Goal: Task Accomplishment & Management: Use online tool/utility

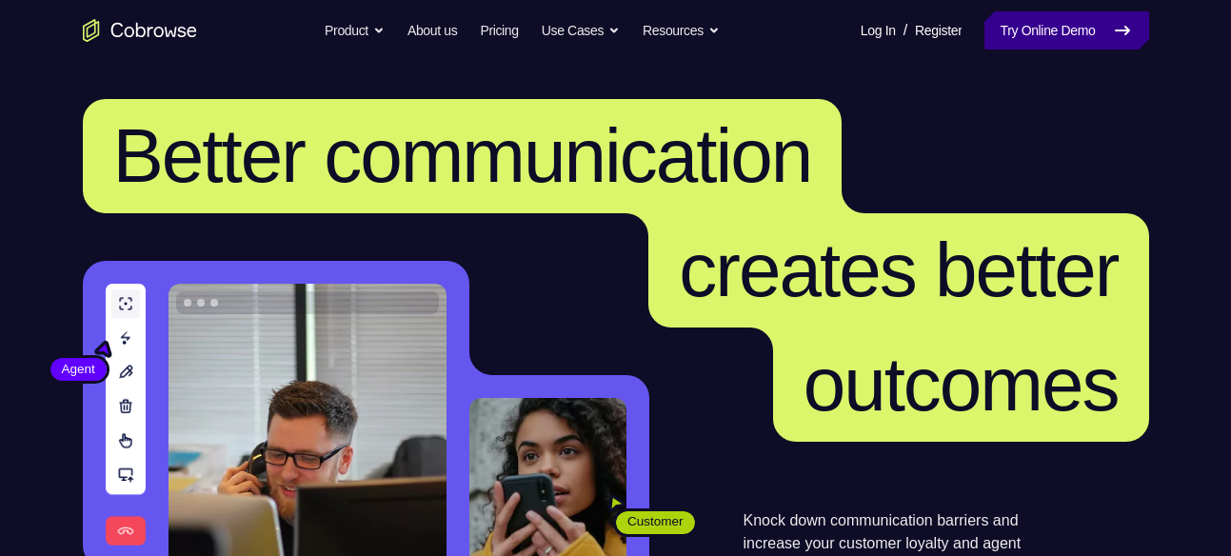
click at [1004, 32] on link "Try Online Demo" at bounding box center [1066, 30] width 164 height 38
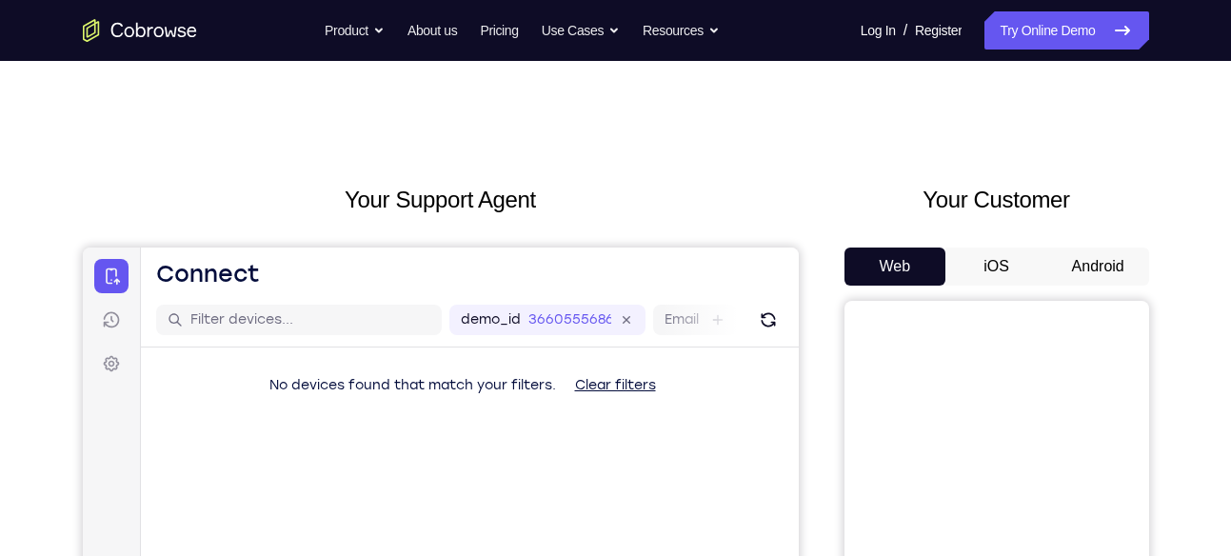
scroll to position [49, 0]
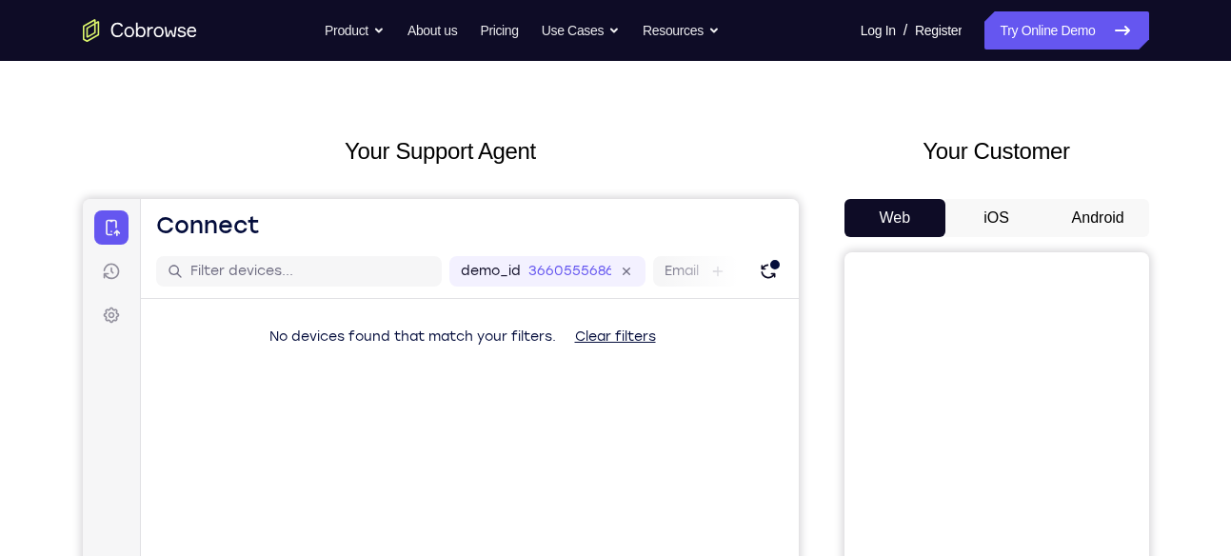
click at [1082, 203] on button "Android" at bounding box center [1098, 218] width 102 height 38
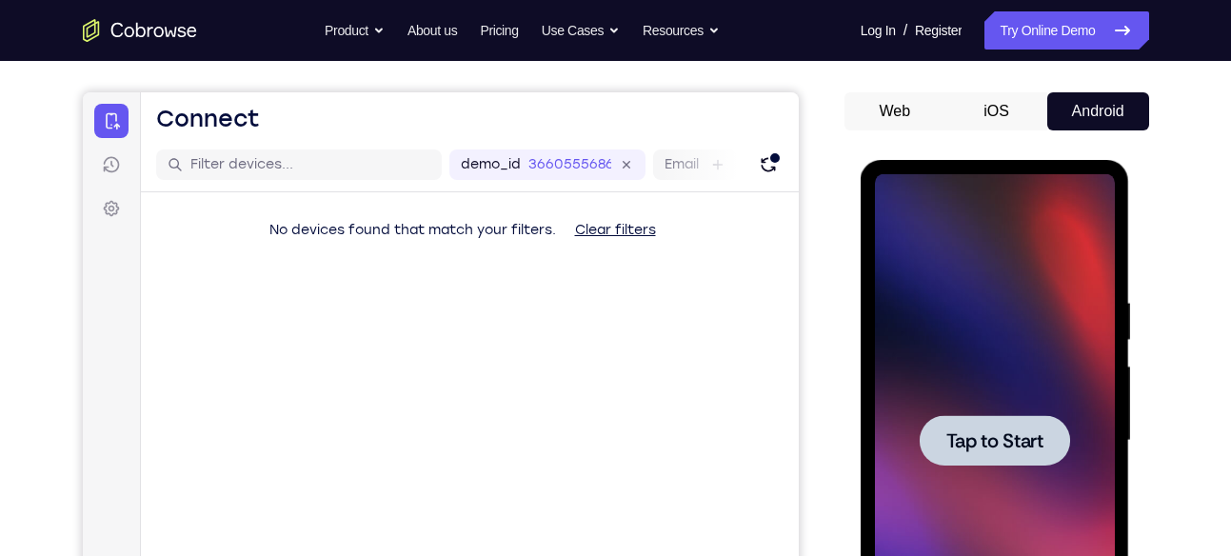
scroll to position [0, 0]
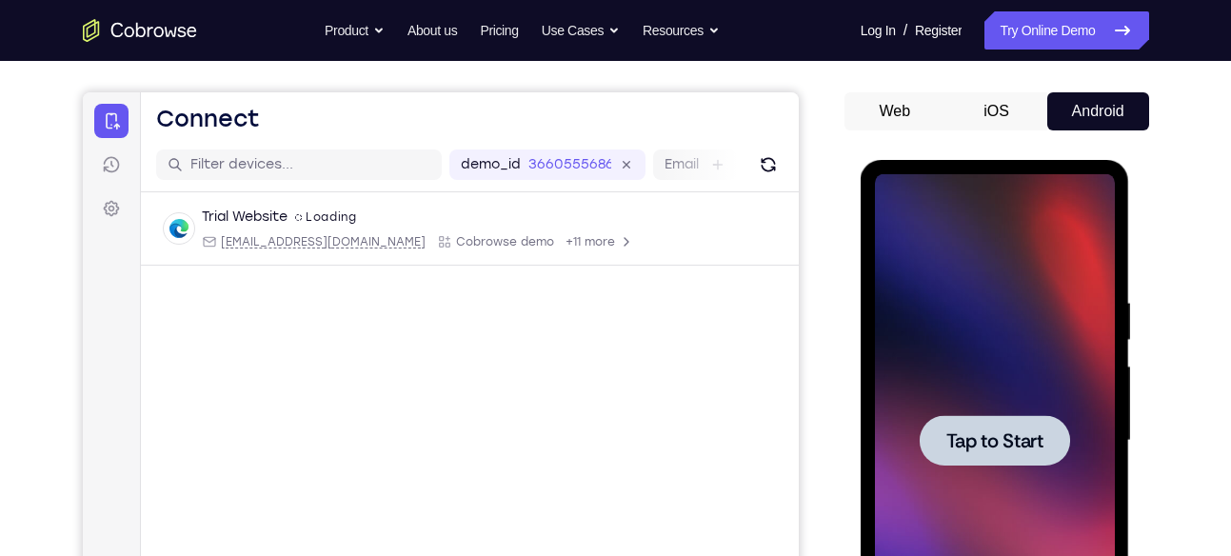
click at [994, 371] on div at bounding box center [995, 440] width 240 height 533
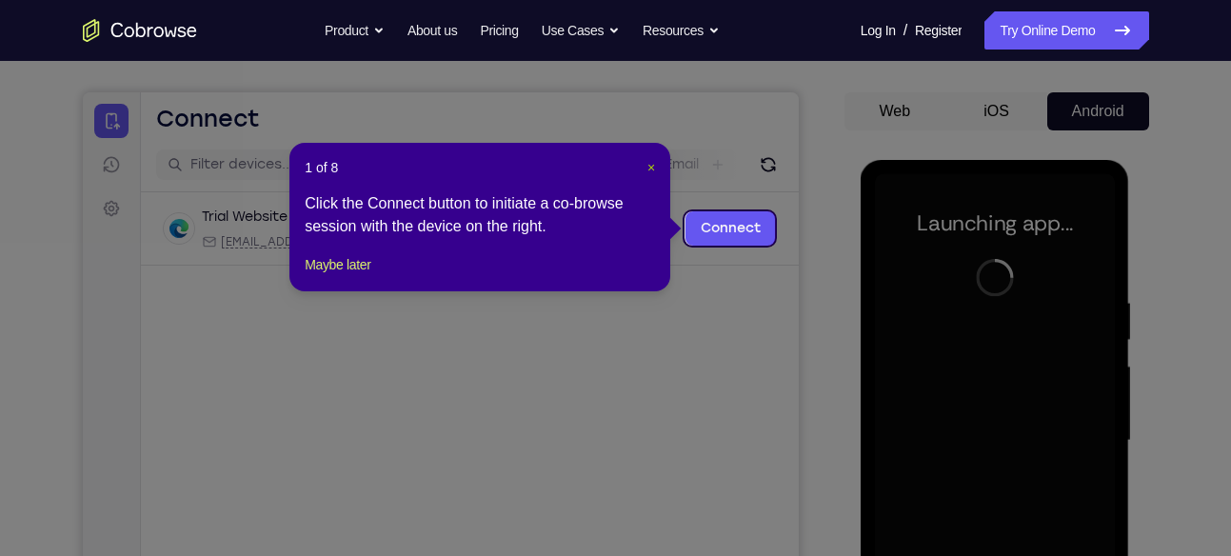
click at [652, 166] on span "×" at bounding box center [651, 167] width 8 height 15
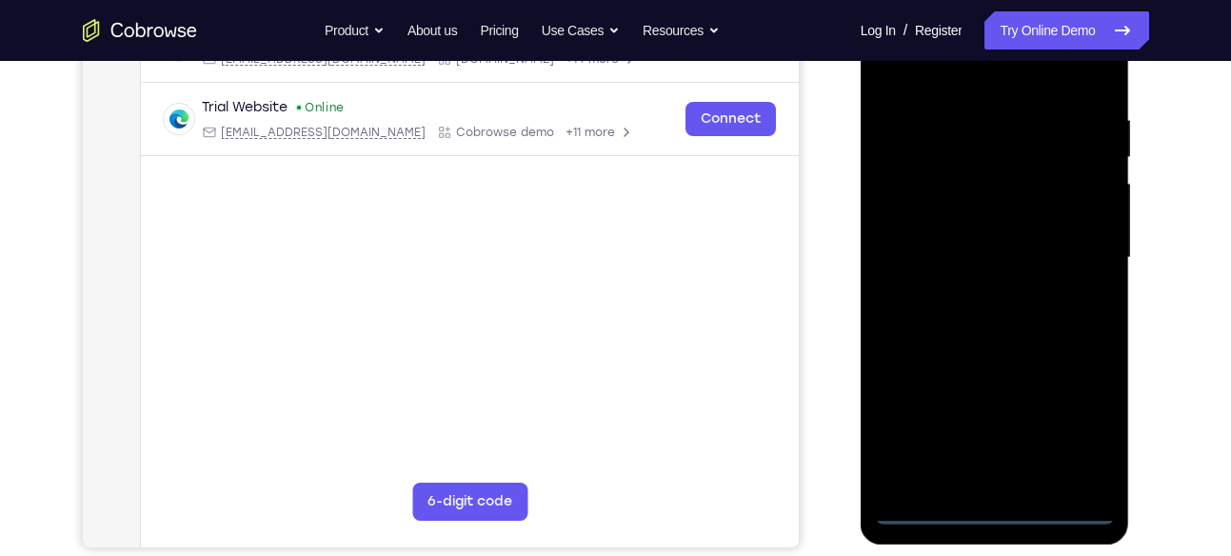
scroll to position [393, 0]
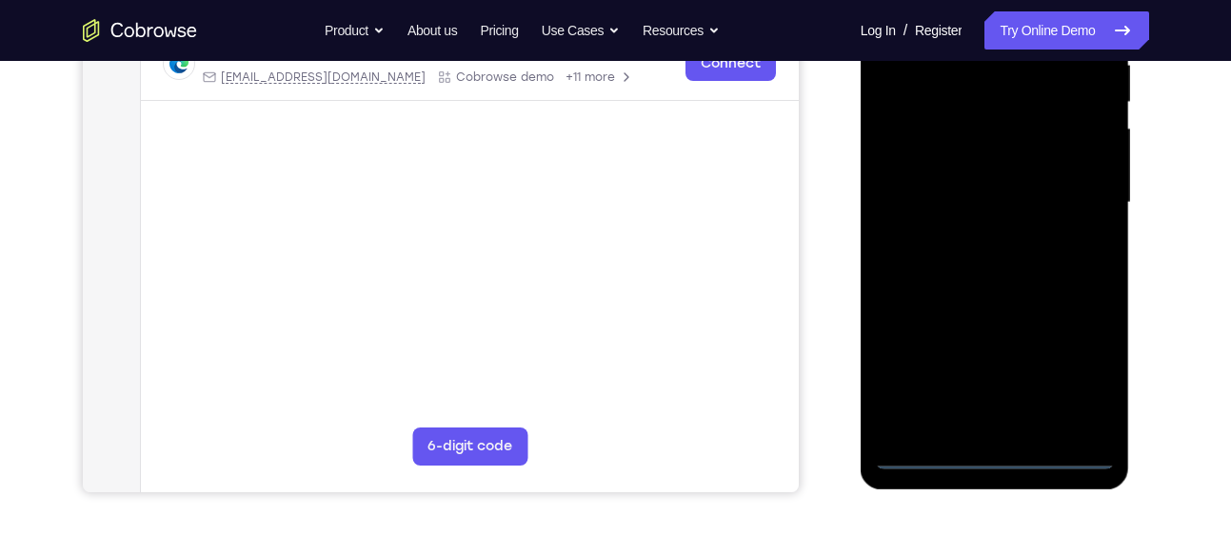
click at [994, 456] on div at bounding box center [995, 202] width 240 height 533
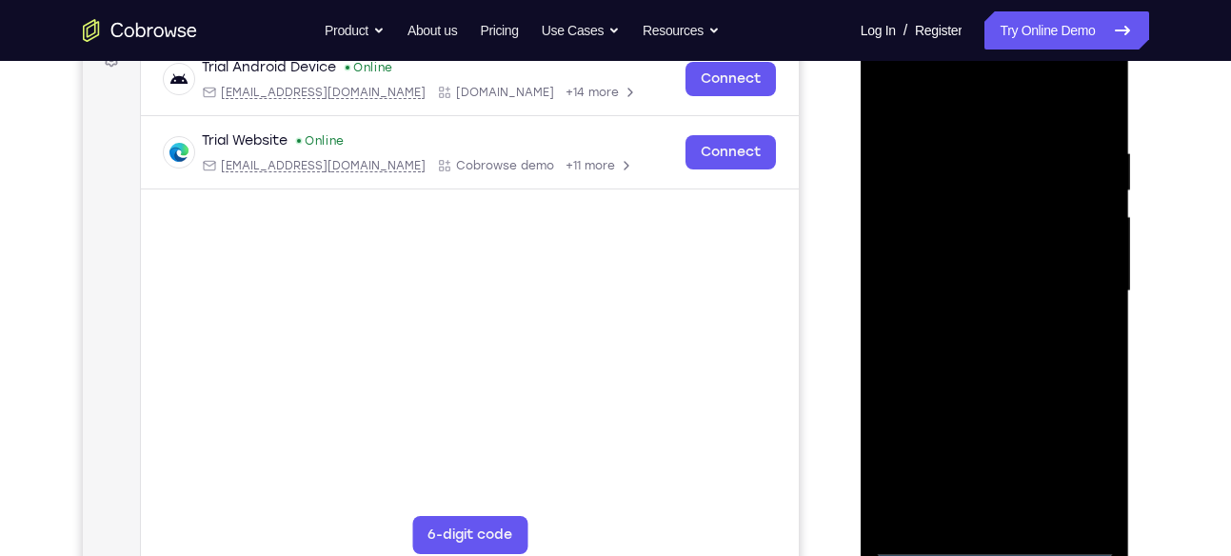
scroll to position [304, 0]
click at [1071, 449] on div at bounding box center [995, 292] width 240 height 533
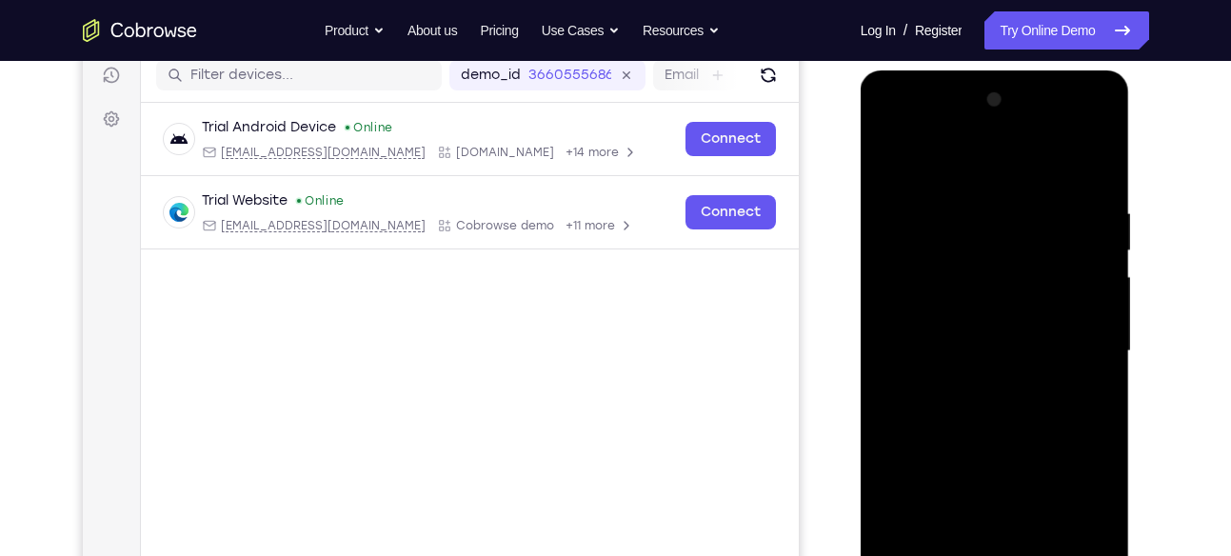
scroll to position [244, 0]
click at [886, 131] on div at bounding box center [995, 352] width 240 height 533
click at [1072, 345] on div at bounding box center [995, 352] width 240 height 533
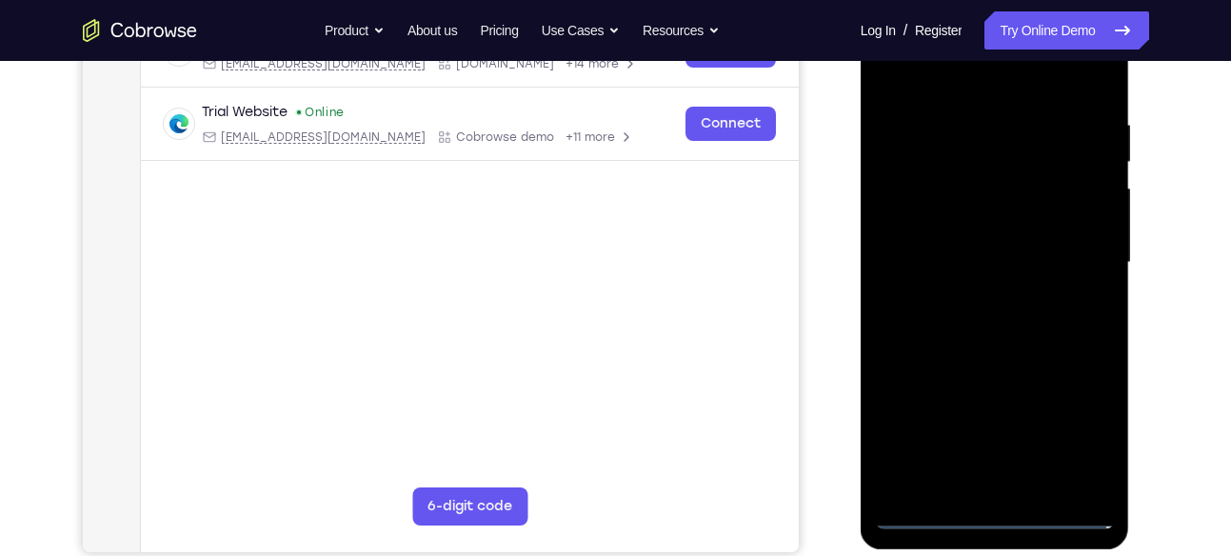
scroll to position [334, 0]
click at [979, 297] on div at bounding box center [995, 261] width 240 height 533
click at [932, 240] on div at bounding box center [995, 261] width 240 height 533
click at [912, 230] on div at bounding box center [995, 261] width 240 height 533
click at [915, 255] on div at bounding box center [995, 261] width 240 height 533
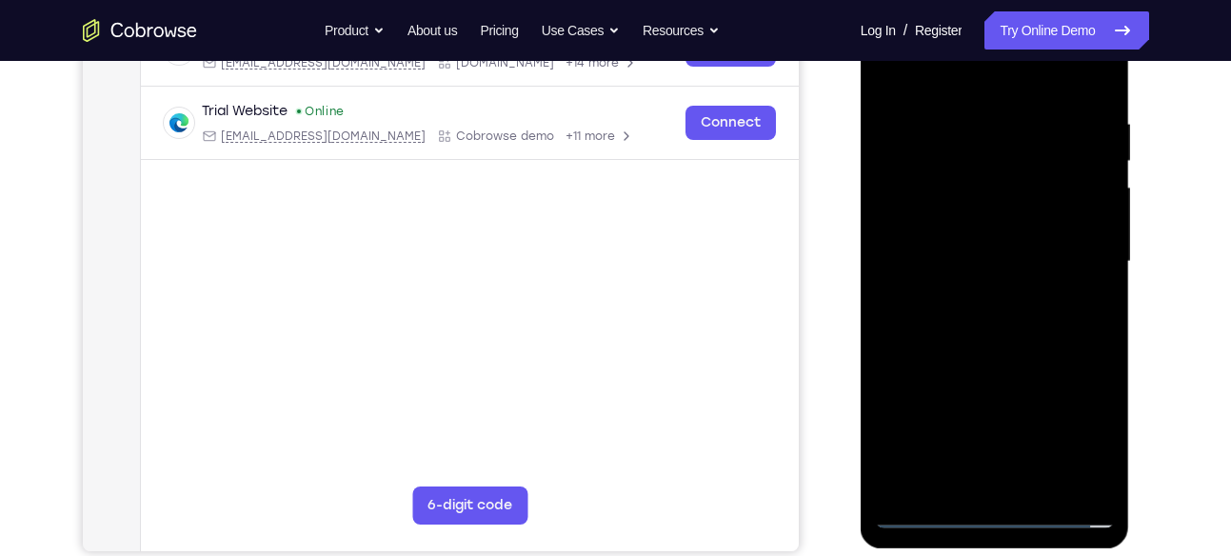
click at [933, 319] on div at bounding box center [995, 261] width 240 height 533
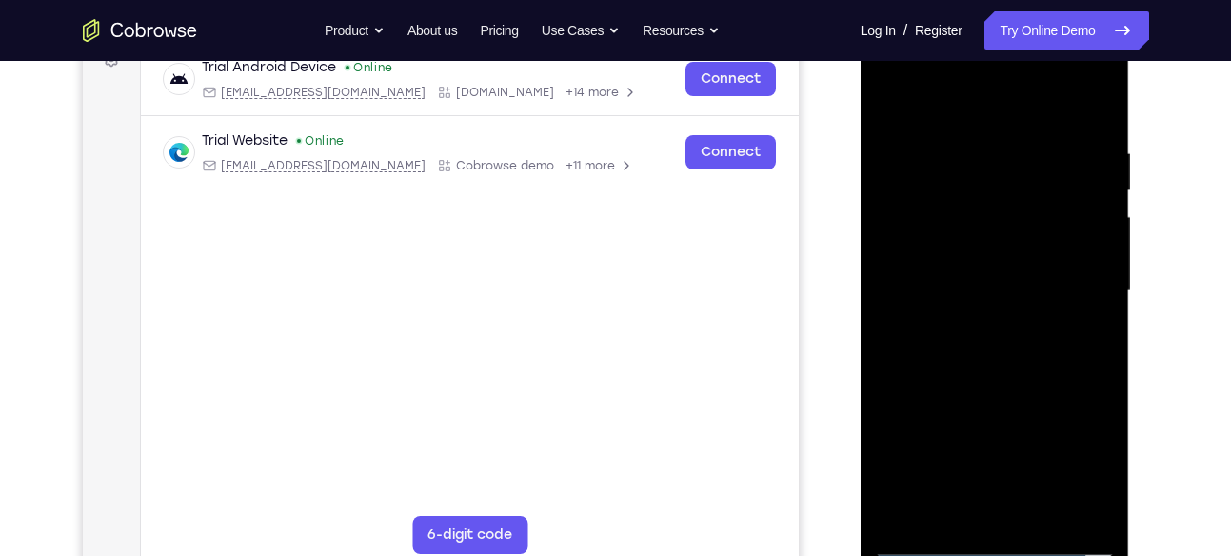
scroll to position [306, 0]
click at [1093, 131] on div at bounding box center [995, 290] width 240 height 533
drag, startPoint x: 1004, startPoint y: 389, endPoint x: 1016, endPoint y: 290, distance: 99.8
click at [1016, 290] on div at bounding box center [995, 290] width 240 height 533
click at [1093, 238] on div at bounding box center [995, 290] width 240 height 533
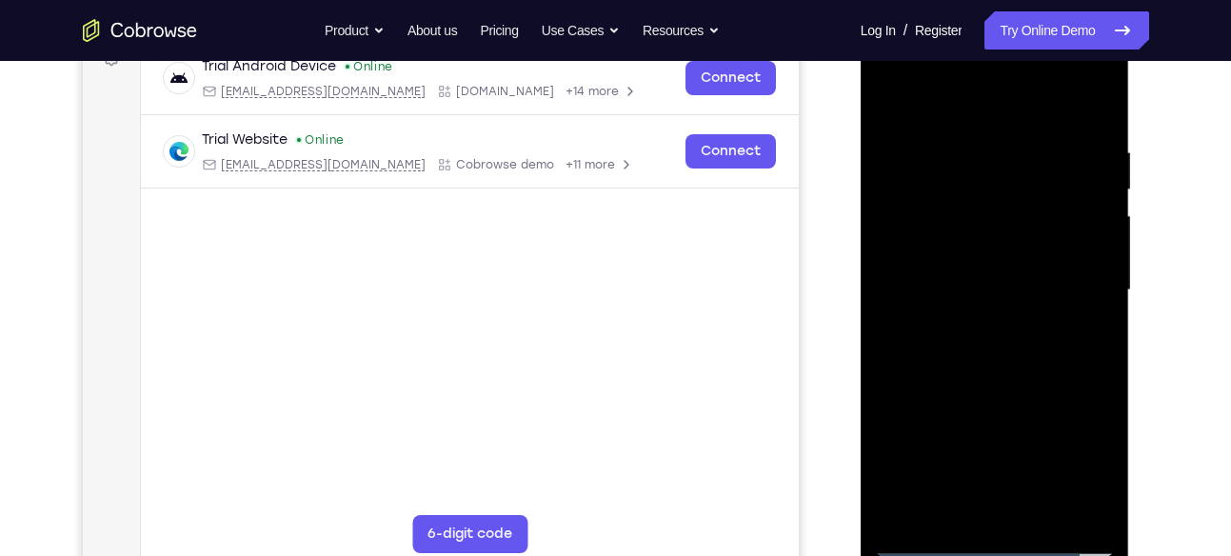
click at [1093, 238] on div at bounding box center [995, 290] width 240 height 533
click at [888, 232] on div at bounding box center [995, 290] width 240 height 533
click at [1097, 239] on div at bounding box center [995, 290] width 240 height 533
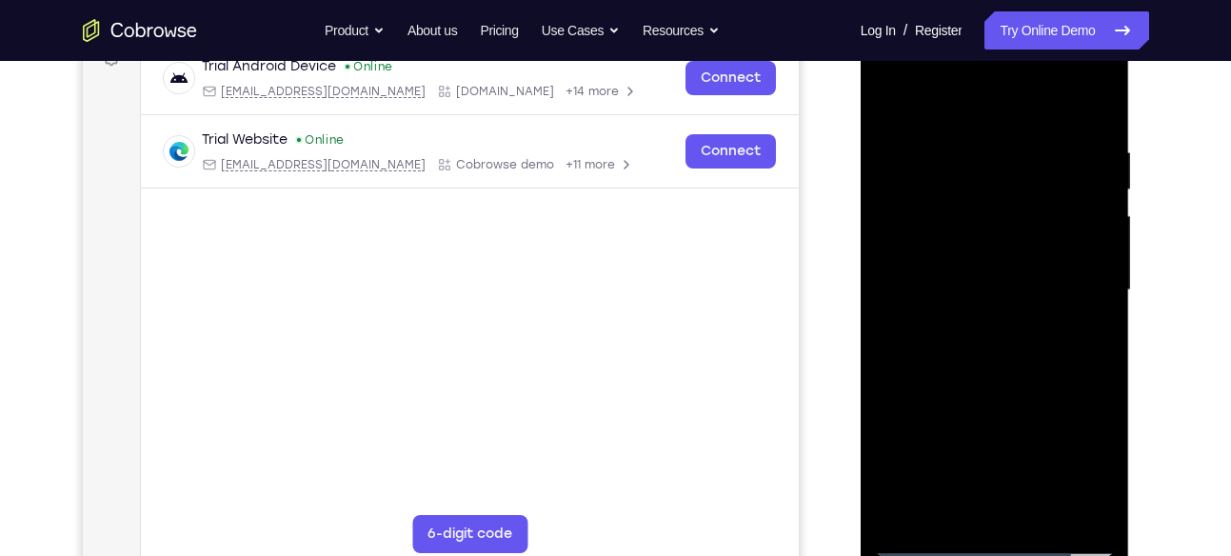
click at [1042, 504] on div at bounding box center [995, 290] width 240 height 533
click at [996, 384] on div at bounding box center [995, 290] width 240 height 533
click at [900, 97] on div at bounding box center [995, 290] width 240 height 533
drag, startPoint x: 1021, startPoint y: 217, endPoint x: 1050, endPoint y: 509, distance: 293.6
click at [1050, 509] on div at bounding box center [995, 290] width 240 height 533
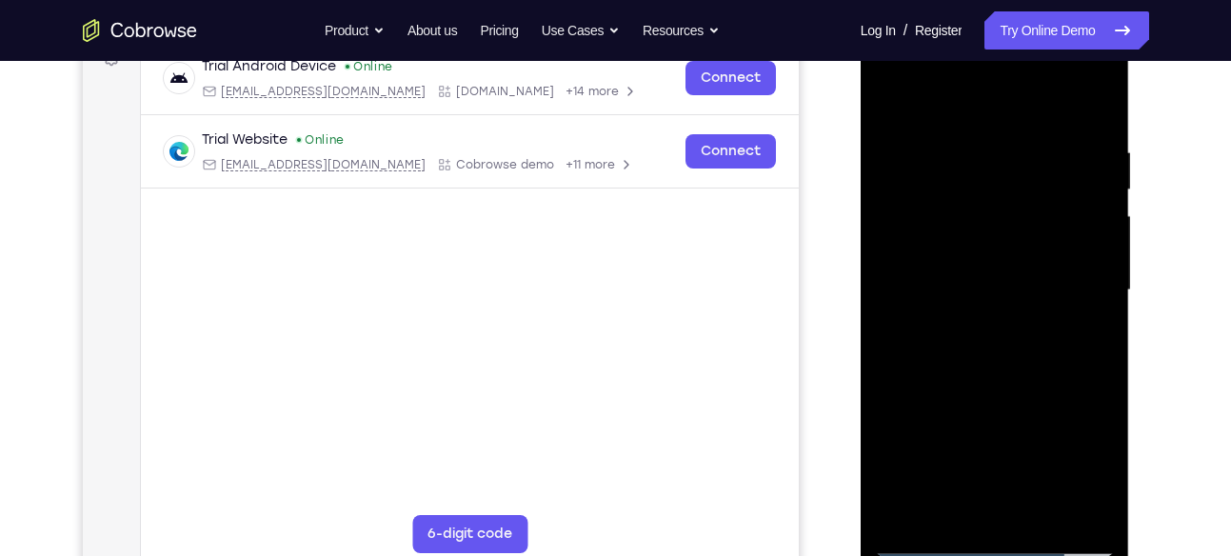
click at [1097, 92] on div at bounding box center [995, 290] width 240 height 533
click at [893, 92] on div at bounding box center [995, 290] width 240 height 533
click at [965, 138] on div at bounding box center [995, 290] width 240 height 533
click at [1081, 265] on div at bounding box center [995, 290] width 240 height 533
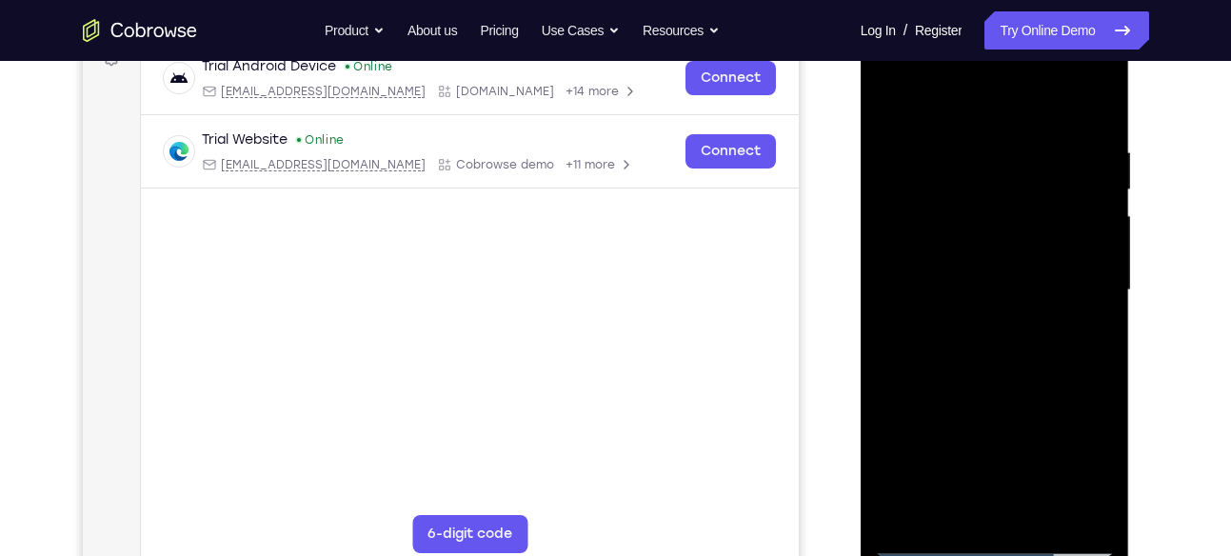
click at [1081, 265] on div at bounding box center [995, 290] width 240 height 533
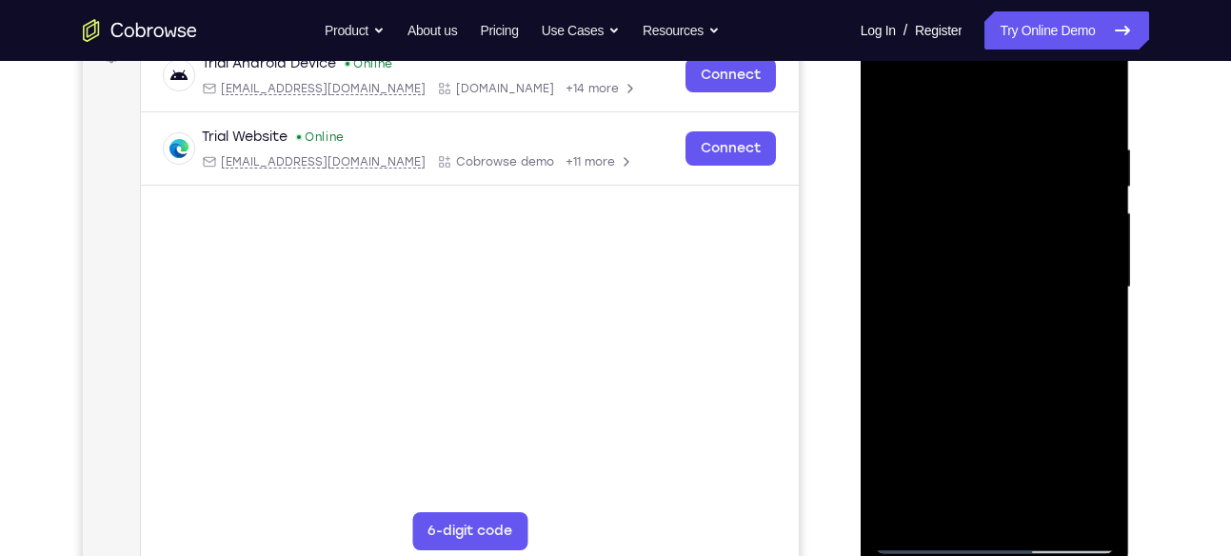
click at [1082, 233] on div at bounding box center [995, 287] width 240 height 533
click at [1096, 191] on div at bounding box center [995, 287] width 240 height 533
click at [1094, 214] on div at bounding box center [995, 287] width 240 height 533
click at [1095, 202] on div at bounding box center [995, 287] width 240 height 533
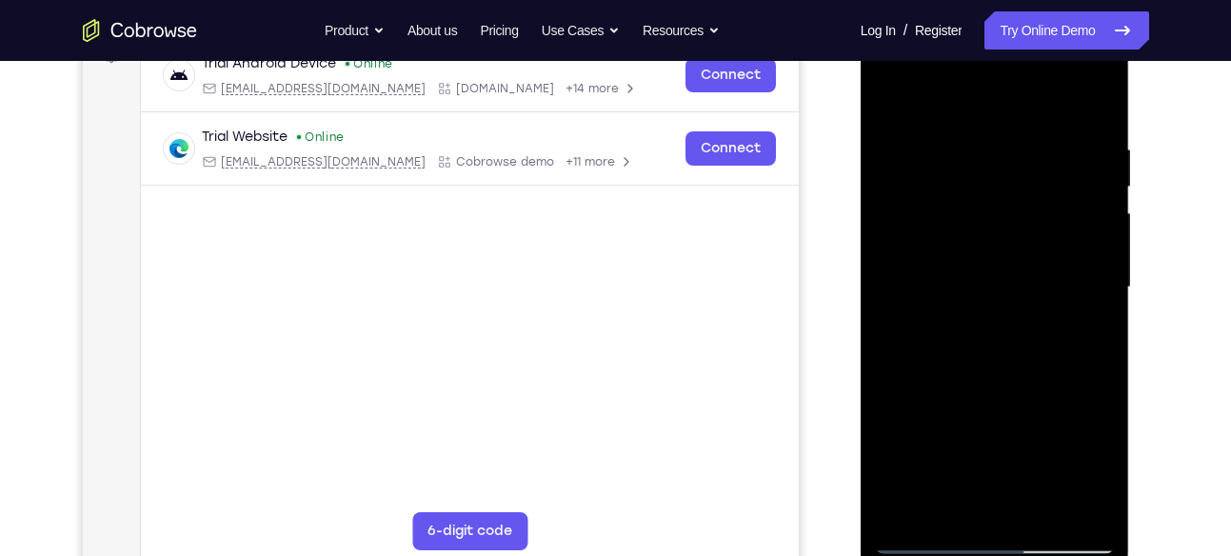
click at [1097, 215] on div at bounding box center [995, 287] width 240 height 533
click at [1082, 224] on div at bounding box center [995, 287] width 240 height 533
click at [911, 263] on div at bounding box center [995, 287] width 240 height 533
drag, startPoint x: 1010, startPoint y: 242, endPoint x: 958, endPoint y: 286, distance: 68.1
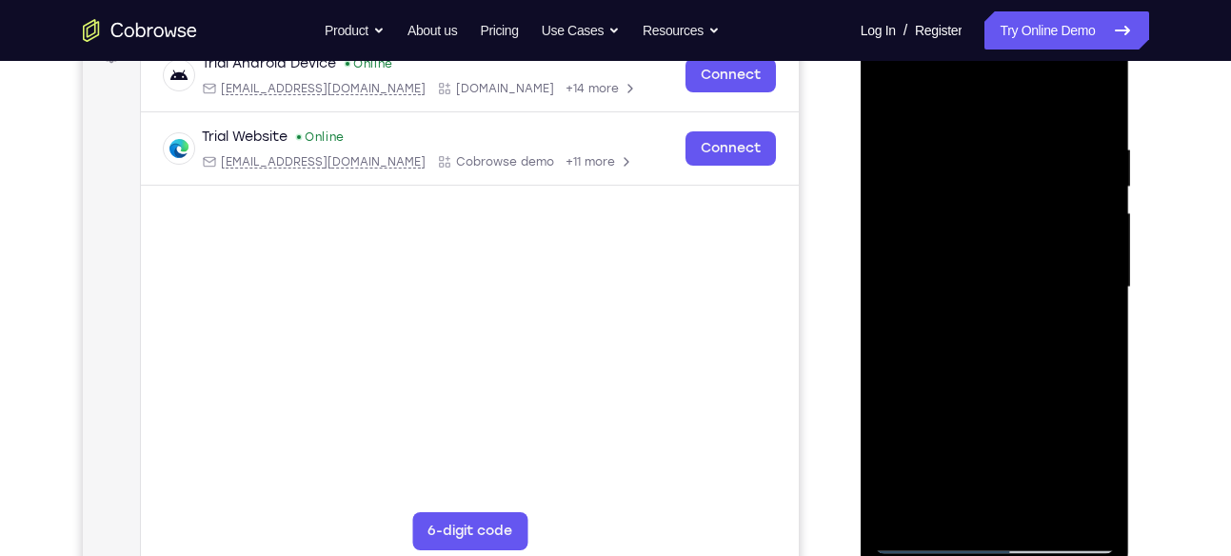
click at [958, 286] on div at bounding box center [995, 287] width 240 height 533
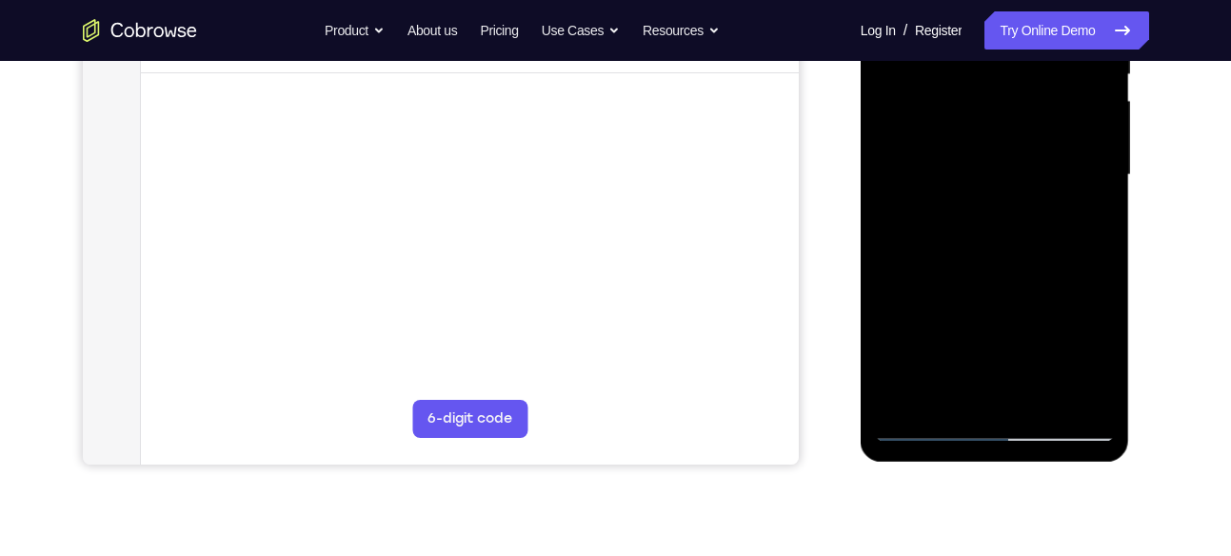
scroll to position [422, 0]
click at [996, 227] on div at bounding box center [995, 174] width 240 height 533
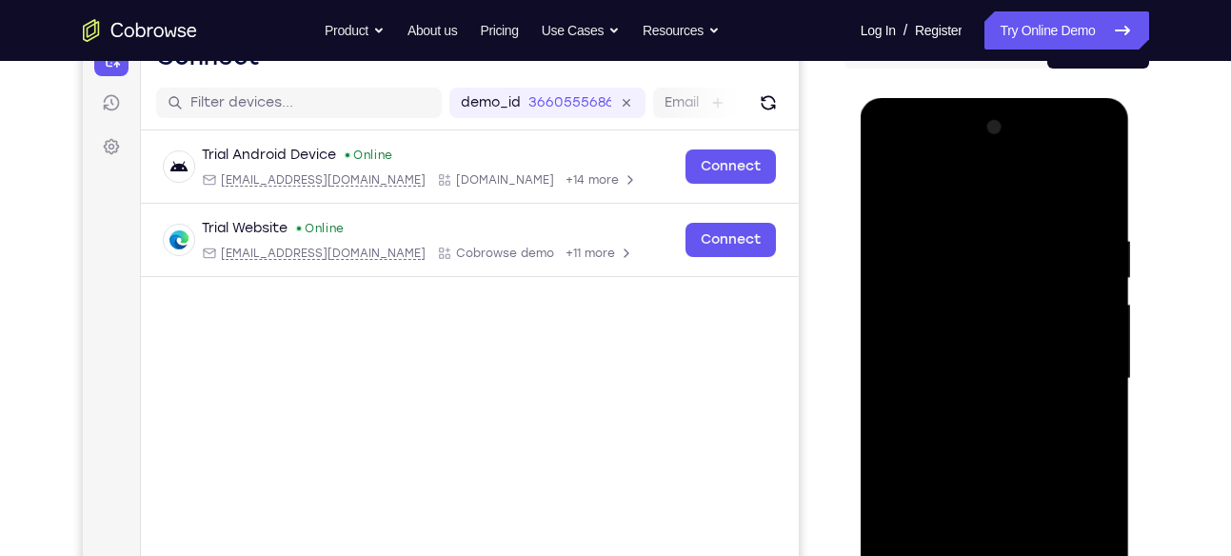
scroll to position [214, 0]
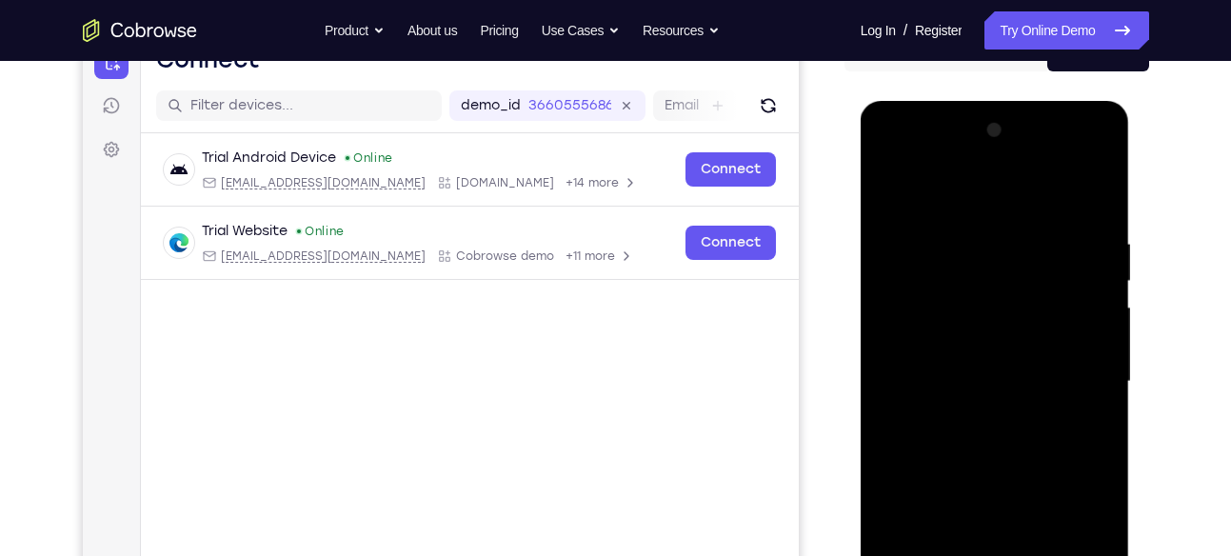
click at [1091, 194] on div at bounding box center [995, 381] width 240 height 533
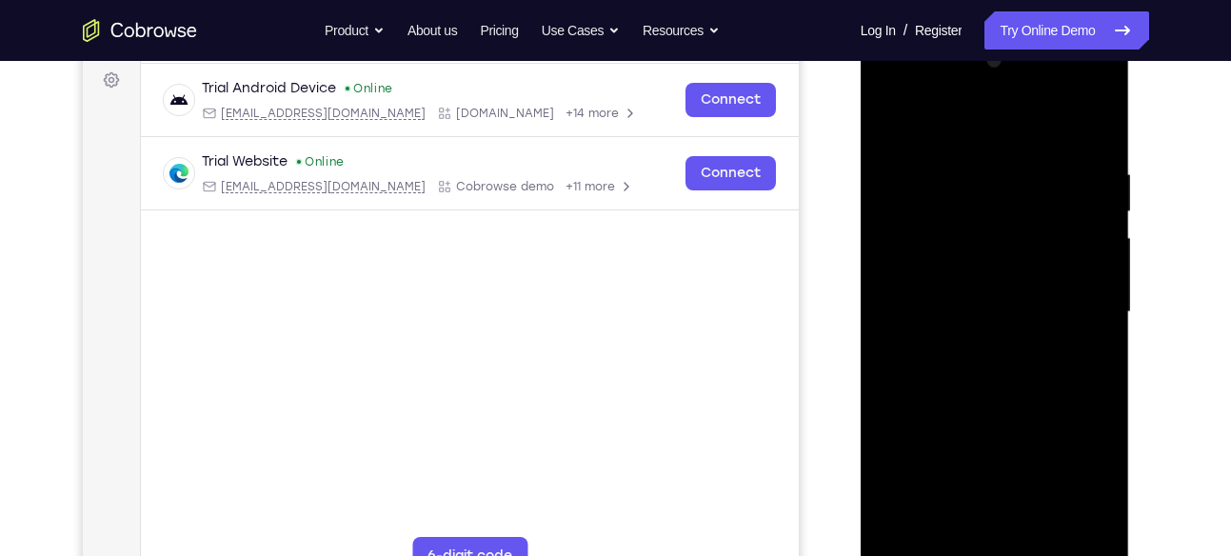
scroll to position [286, 0]
drag, startPoint x: 1057, startPoint y: 421, endPoint x: 1045, endPoint y: 211, distance: 209.7
click at [1045, 211] on div at bounding box center [995, 310] width 240 height 533
drag, startPoint x: 1022, startPoint y: 454, endPoint x: 1028, endPoint y: 91, distance: 362.7
click at [1028, 91] on div at bounding box center [995, 310] width 240 height 533
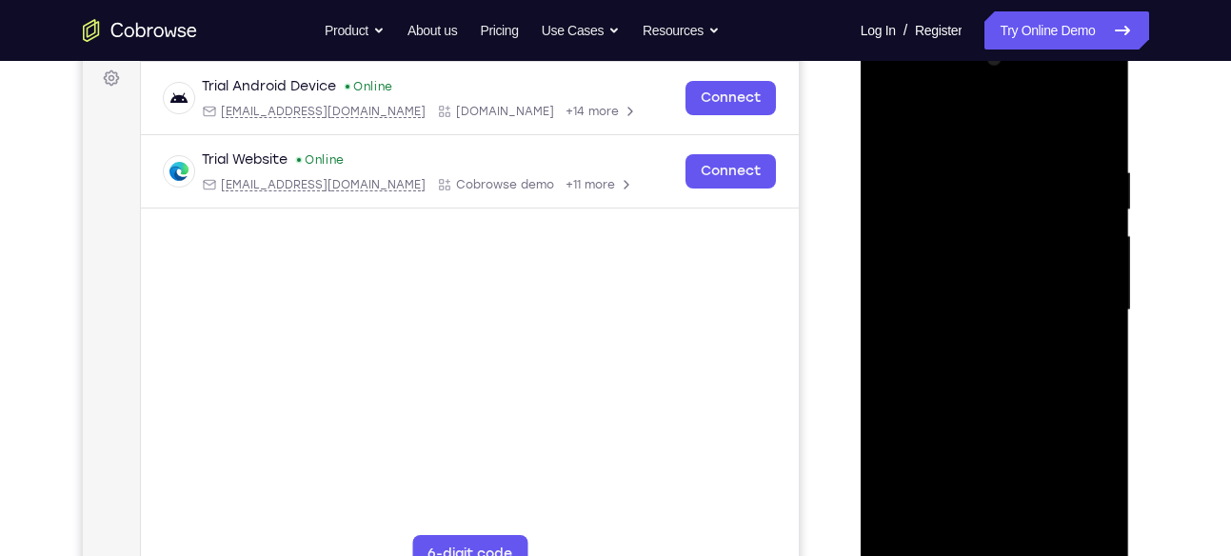
drag, startPoint x: 1018, startPoint y: 419, endPoint x: 1017, endPoint y: 187, distance: 231.3
click at [1017, 187] on div at bounding box center [995, 310] width 240 height 533
drag, startPoint x: 1019, startPoint y: 377, endPoint x: 1017, endPoint y: 268, distance: 108.5
click at [1017, 268] on div at bounding box center [995, 310] width 240 height 533
drag, startPoint x: 1004, startPoint y: 416, endPoint x: 1002, endPoint y: 207, distance: 208.4
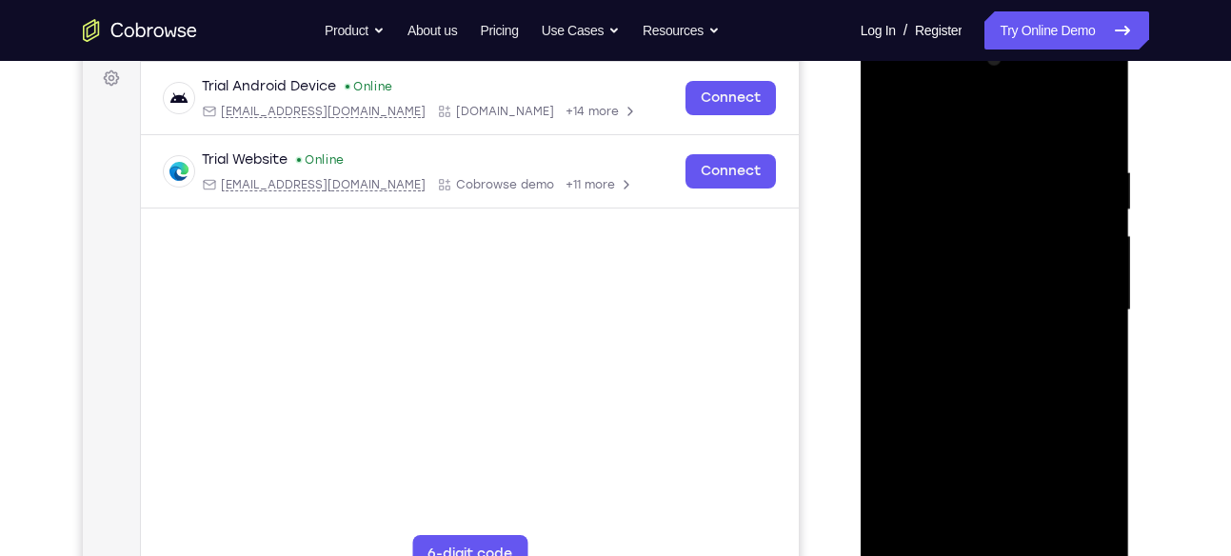
click at [1002, 207] on div at bounding box center [995, 310] width 240 height 533
drag, startPoint x: 1004, startPoint y: 362, endPoint x: 997, endPoint y: 310, distance: 51.8
click at [997, 310] on div at bounding box center [995, 310] width 240 height 533
click at [1100, 296] on div at bounding box center [995, 310] width 240 height 533
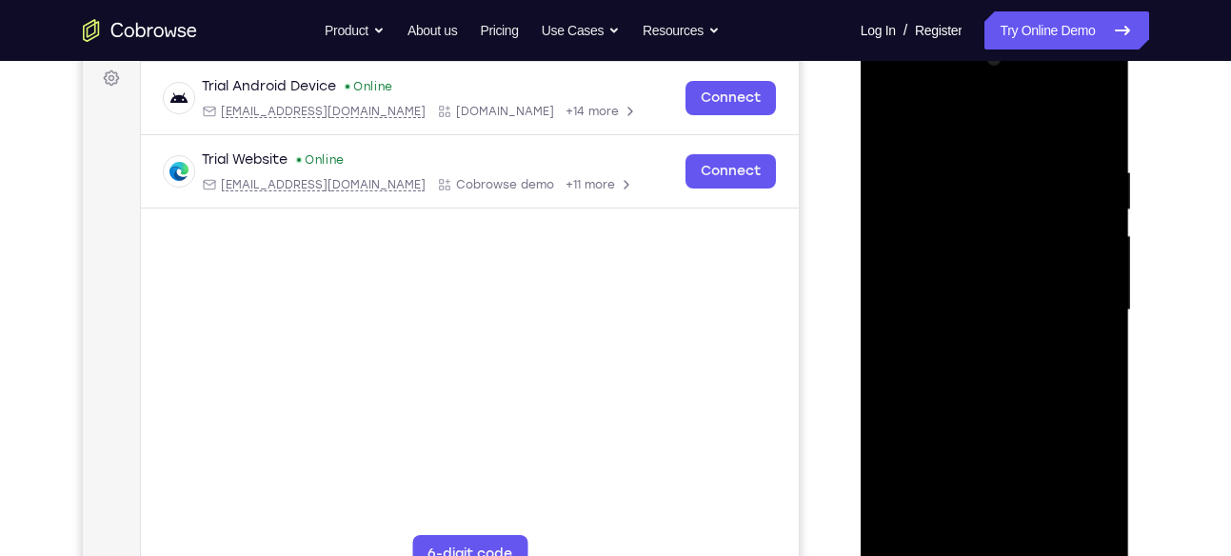
click at [1100, 296] on div at bounding box center [995, 310] width 240 height 533
drag, startPoint x: 1027, startPoint y: 414, endPoint x: 1029, endPoint y: 361, distance: 53.3
click at [1029, 361] on div at bounding box center [995, 310] width 240 height 533
drag, startPoint x: 1017, startPoint y: 487, endPoint x: 1004, endPoint y: 253, distance: 234.5
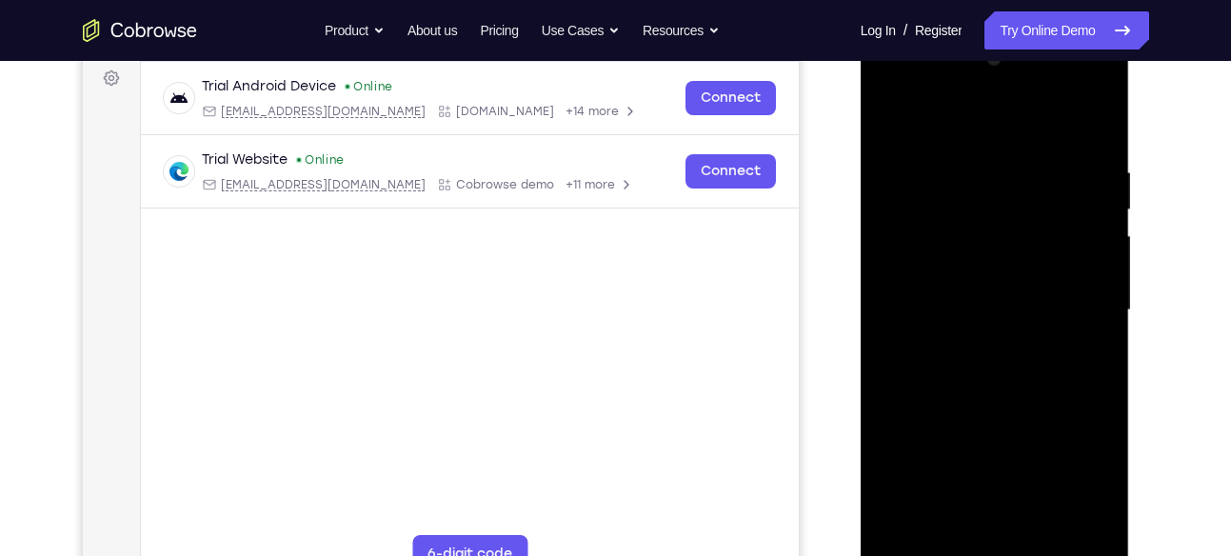
click at [1004, 253] on div at bounding box center [995, 310] width 240 height 533
drag, startPoint x: 1025, startPoint y: 427, endPoint x: 1026, endPoint y: 350, distance: 77.1
click at [1026, 350] on div at bounding box center [995, 310] width 240 height 533
drag, startPoint x: 1014, startPoint y: 398, endPoint x: 1013, endPoint y: 356, distance: 41.9
click at [1013, 356] on div at bounding box center [995, 310] width 240 height 533
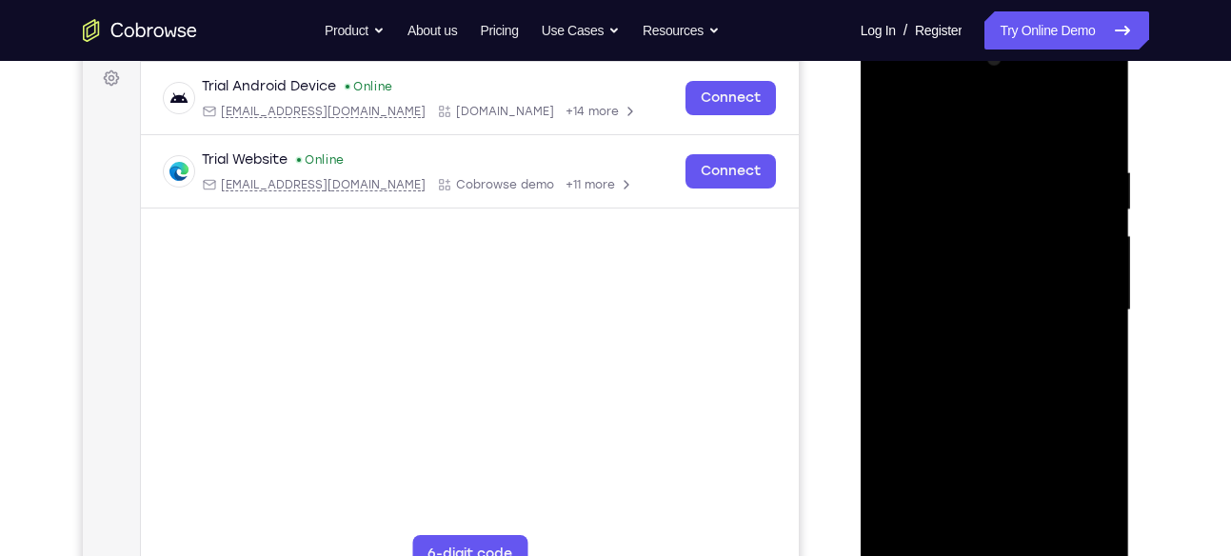
click at [891, 382] on div at bounding box center [995, 310] width 240 height 533
drag, startPoint x: 1017, startPoint y: 408, endPoint x: 1010, endPoint y: 266, distance: 142.0
click at [1010, 266] on div at bounding box center [995, 310] width 240 height 533
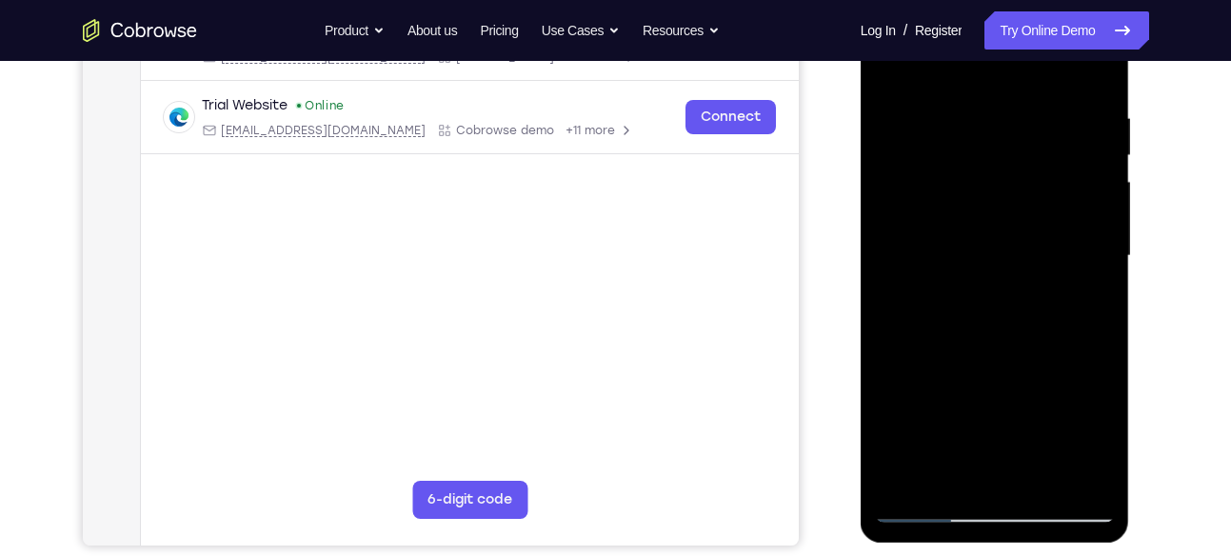
scroll to position [341, 0]
drag, startPoint x: 1026, startPoint y: 365, endPoint x: 1019, endPoint y: 343, distance: 23.8
click at [1019, 343] on div at bounding box center [995, 255] width 240 height 533
drag, startPoint x: 1046, startPoint y: 332, endPoint x: 1040, endPoint y: 294, distance: 38.5
click at [1040, 294] on div at bounding box center [995, 255] width 240 height 533
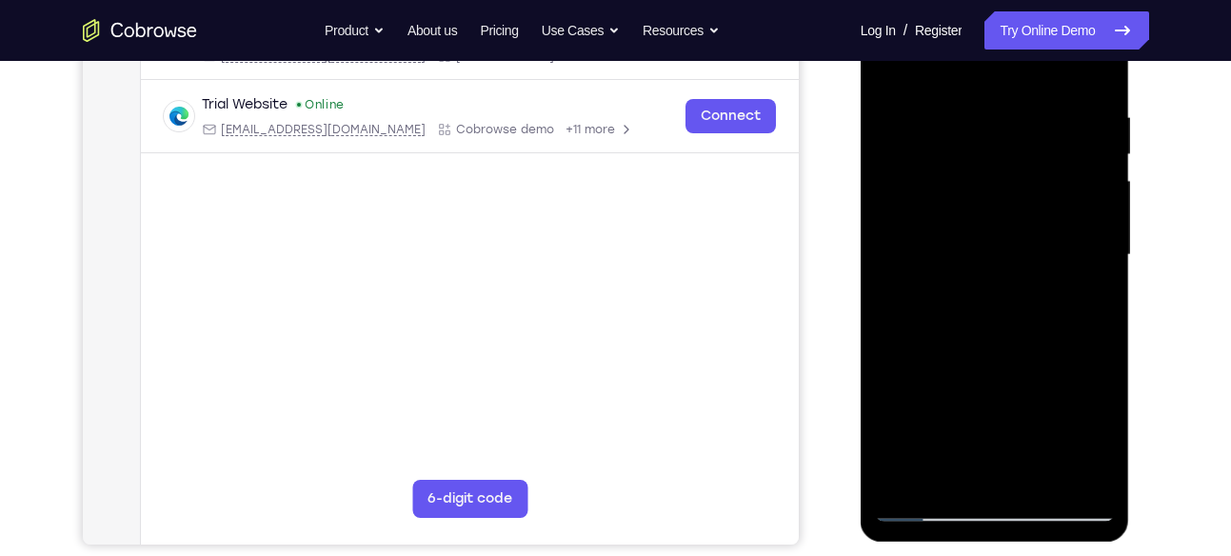
drag, startPoint x: 1063, startPoint y: 324, endPoint x: 1058, endPoint y: 297, distance: 27.1
click at [1058, 297] on div at bounding box center [995, 255] width 240 height 533
drag, startPoint x: 1013, startPoint y: 332, endPoint x: 1016, endPoint y: 267, distance: 64.8
click at [1016, 267] on div at bounding box center [995, 255] width 240 height 533
drag, startPoint x: 1003, startPoint y: 327, endPoint x: 1002, endPoint y: 246, distance: 80.9
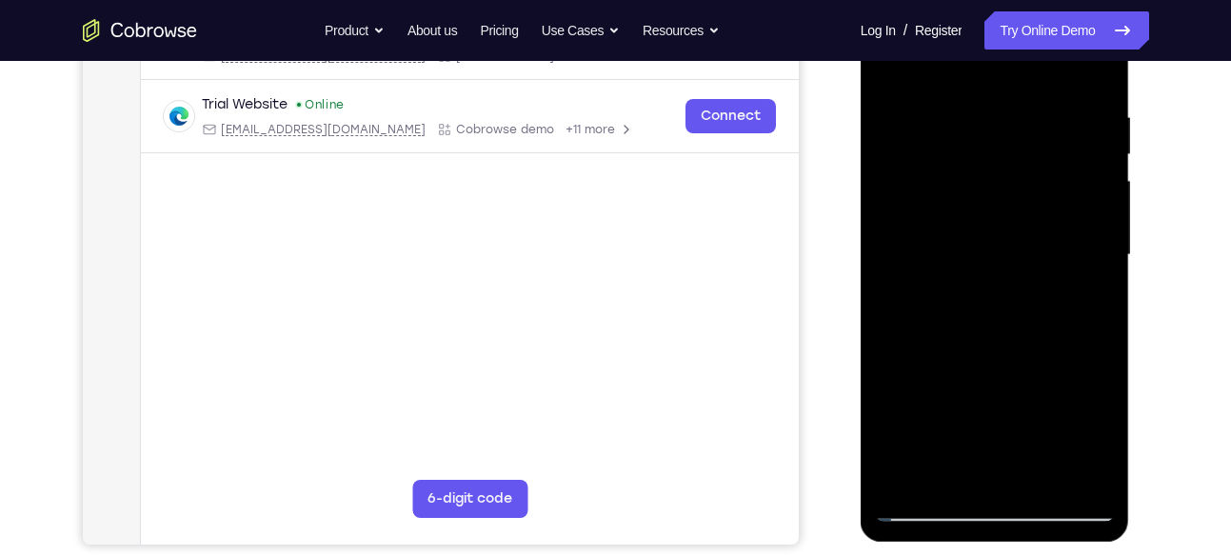
click at [1002, 246] on div at bounding box center [995, 255] width 240 height 533
